Goal: Obtain resource: Obtain resource

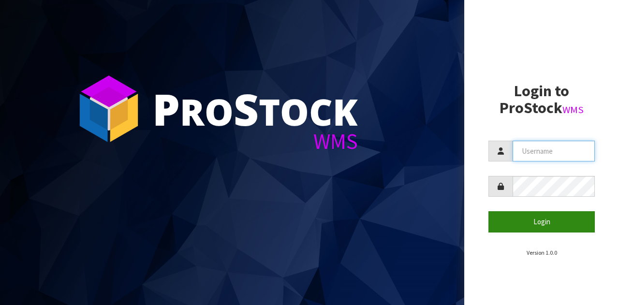
type input "LIFETIMEBRANDS"
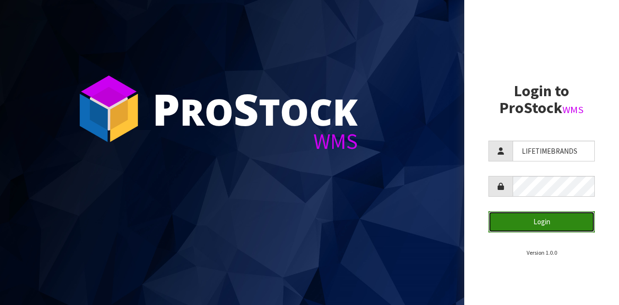
click at [541, 224] on button "Login" at bounding box center [541, 221] width 106 height 21
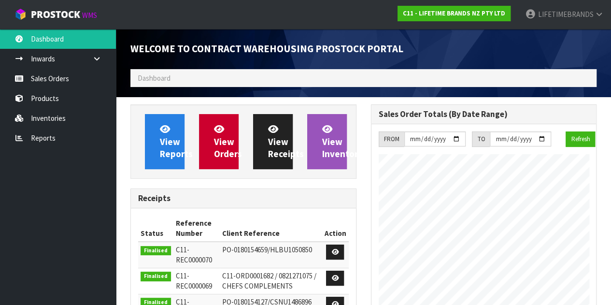
scroll to position [668, 240]
click at [95, 56] on icon at bounding box center [96, 58] width 9 height 7
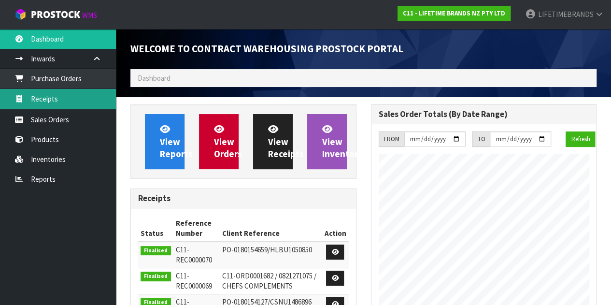
click at [59, 95] on link "Receipts" at bounding box center [58, 99] width 116 height 20
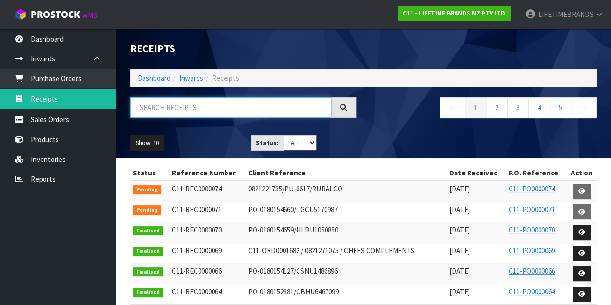
click at [153, 109] on input "text" at bounding box center [230, 107] width 201 height 21
paste input "KES003OHOBW"
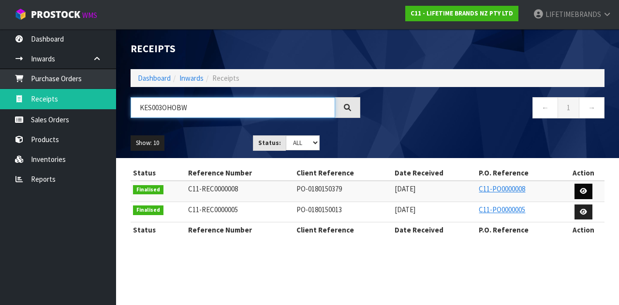
type input "KES003OHOBW"
click at [583, 190] on icon at bounding box center [582, 191] width 7 height 6
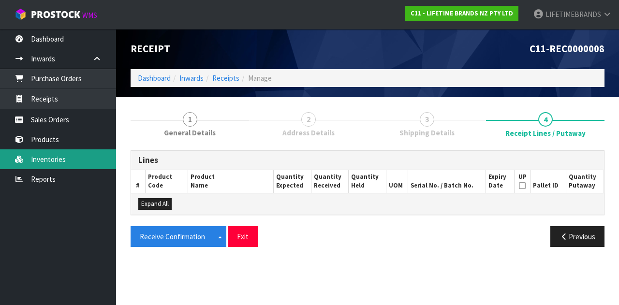
click at [45, 155] on link "Inventories" at bounding box center [58, 159] width 116 height 20
click at [45, 156] on link "Inventories" at bounding box center [58, 159] width 116 height 20
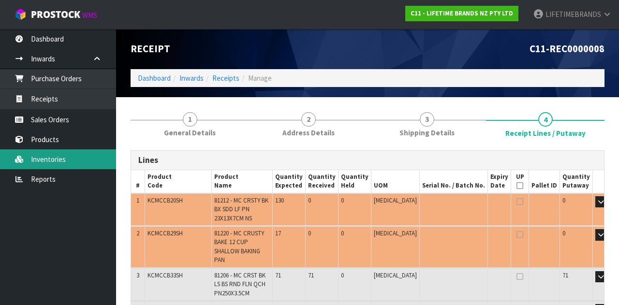
click at [45, 156] on link "Inventories" at bounding box center [58, 159] width 116 height 20
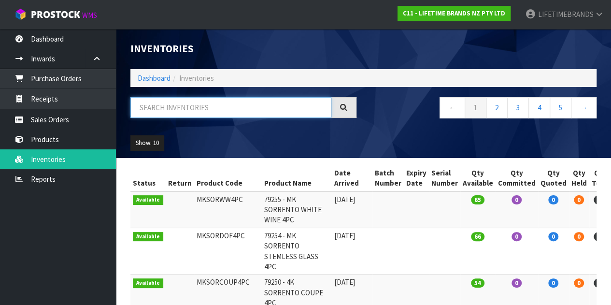
click at [180, 108] on input "text" at bounding box center [230, 107] width 201 height 21
paste input "KES003OHOBW"
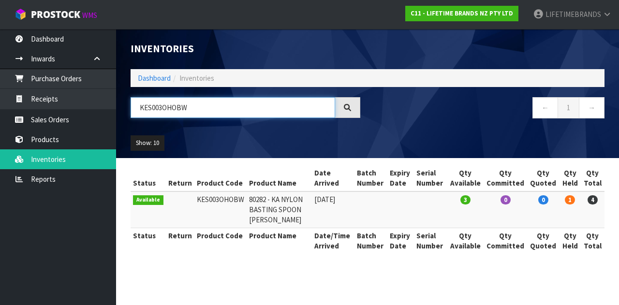
type input "KES003OHOBW"
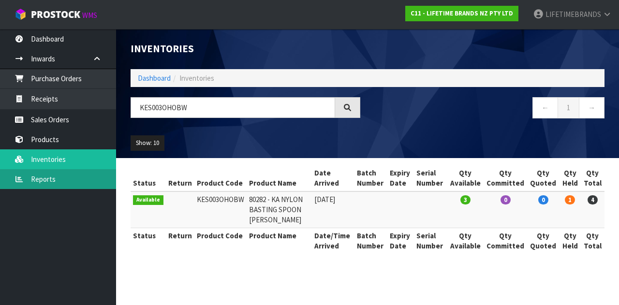
click at [50, 175] on link "Reports" at bounding box center [58, 179] width 116 height 20
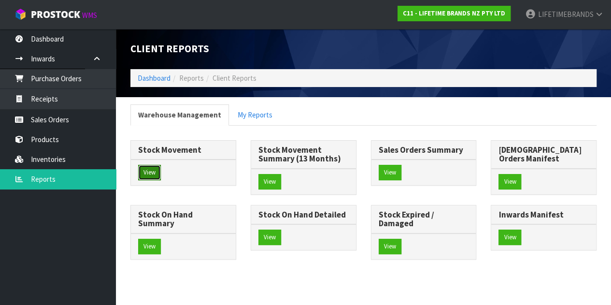
click at [150, 171] on button "View" at bounding box center [149, 172] width 23 height 15
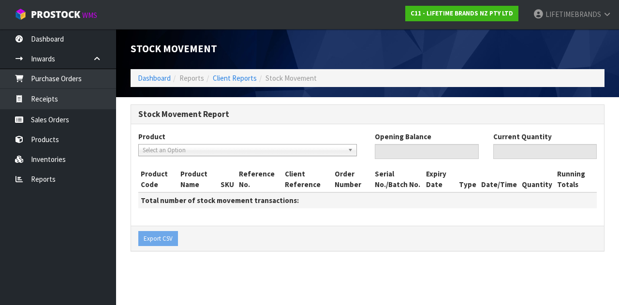
click at [157, 147] on span "Select an Option" at bounding box center [243, 150] width 201 height 12
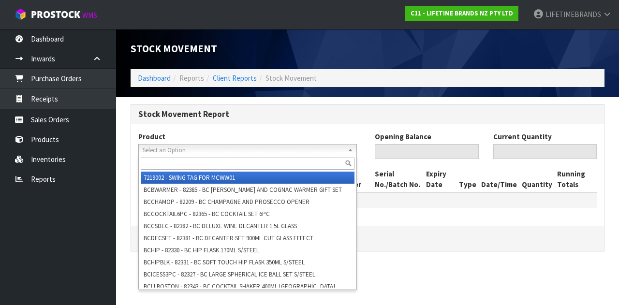
paste input "KES003OHOBW"
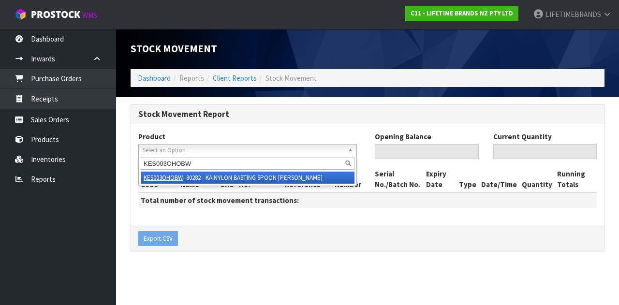
type input "KES003OHOBW"
click at [259, 181] on li "KES003OHOBW - 80282 - KA NYLON BASTING SPOON [PERSON_NAME]" at bounding box center [248, 178] width 214 height 12
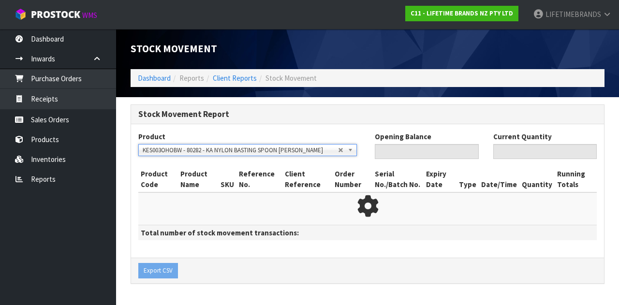
type input "0"
type input "4"
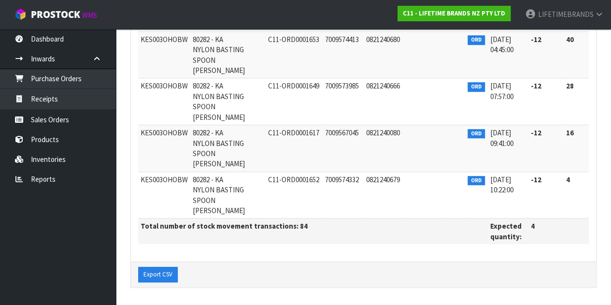
scroll to position [4766, 0]
click at [149, 274] on button "Export CSV" at bounding box center [158, 274] width 40 height 15
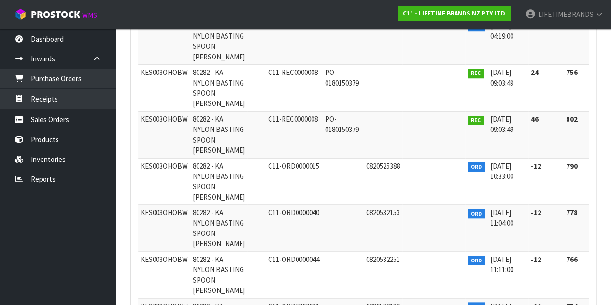
scroll to position [0, 0]
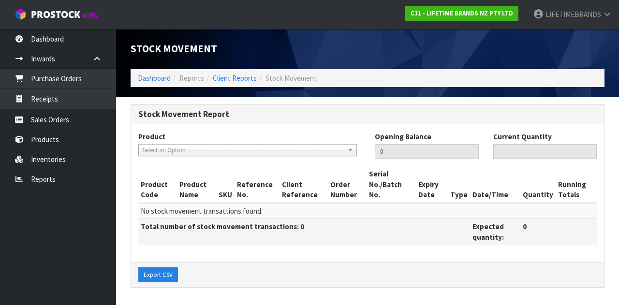
click at [189, 144] on span "Select an Option" at bounding box center [240, 150] width 195 height 12
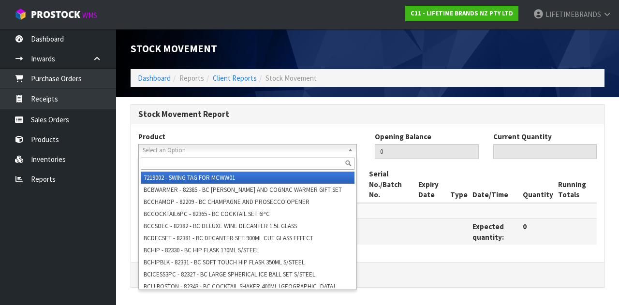
paste input "KES117OHOBW"
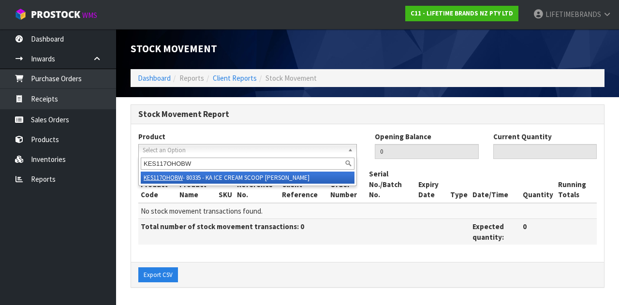
type input "KES117OHOBW"
click at [217, 179] on li "KES117OHOBW - 80335 - KA ICE CREAM SCOOP [PERSON_NAME]" at bounding box center [248, 178] width 214 height 12
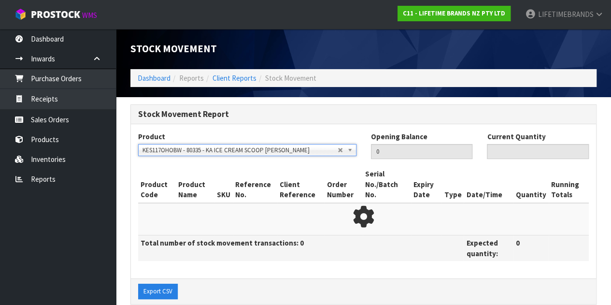
type input "0"
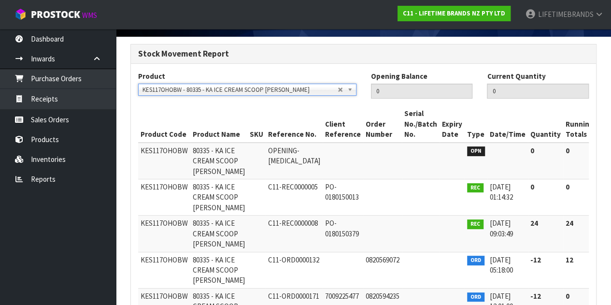
scroll to position [216, 0]
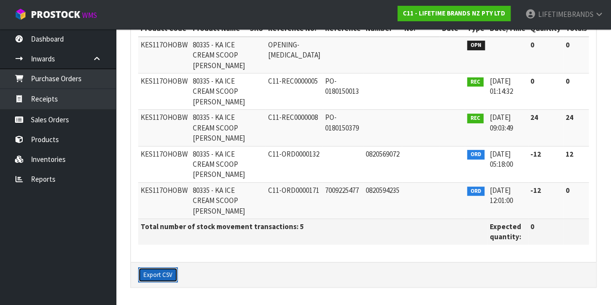
click at [153, 272] on button "Export CSV" at bounding box center [158, 274] width 40 height 15
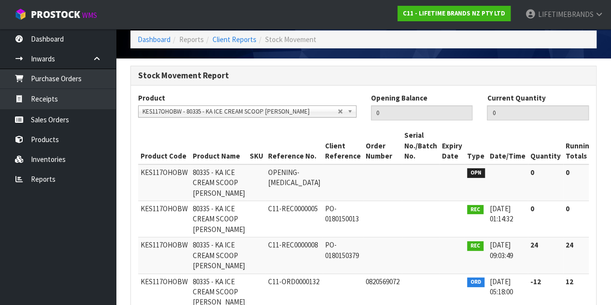
scroll to position [0, 0]
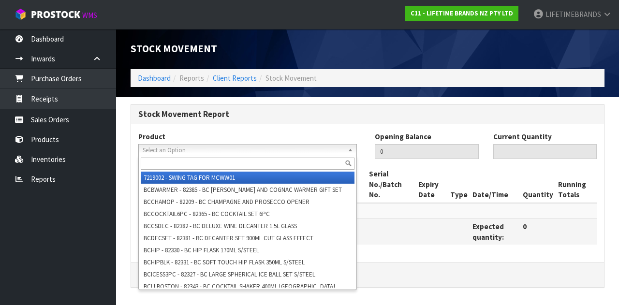
click at [164, 151] on span "Select an Option" at bounding box center [240, 150] width 195 height 12
paste input "KES030OHOBW"
type input "KES030OHOBW"
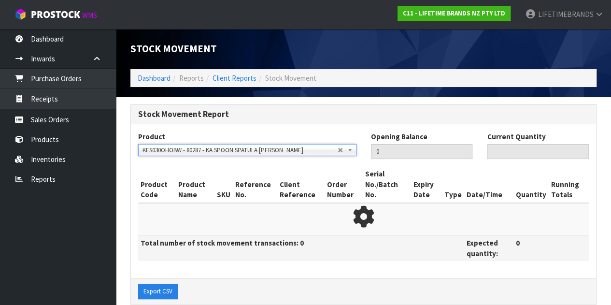
type input "2"
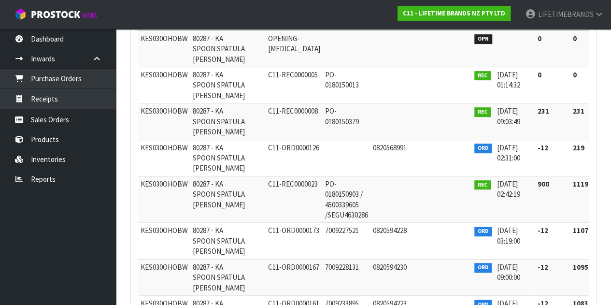
scroll to position [149, 0]
